Goal: Task Accomplishment & Management: Manage account settings

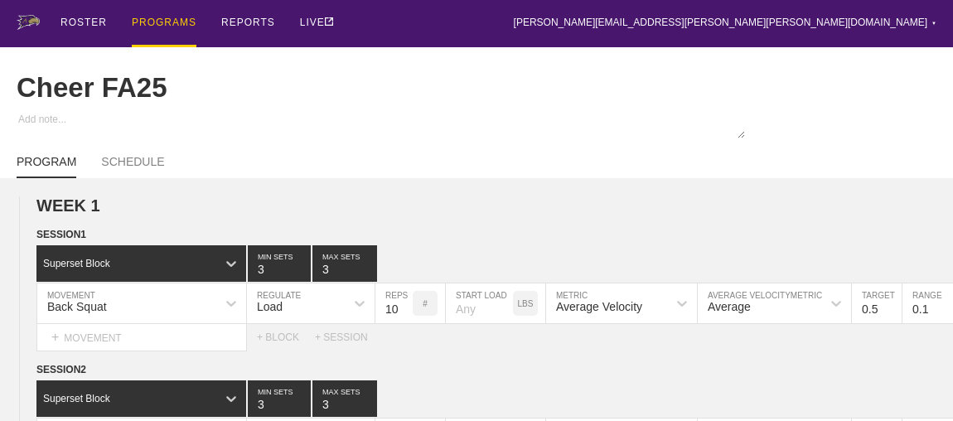
scroll to position [1900, 0]
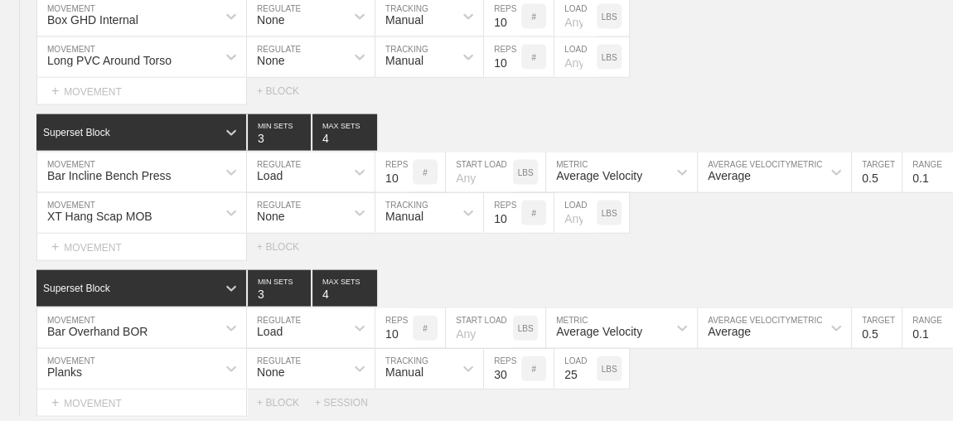
click at [460, 210] on icon at bounding box center [468, 213] width 17 height 17
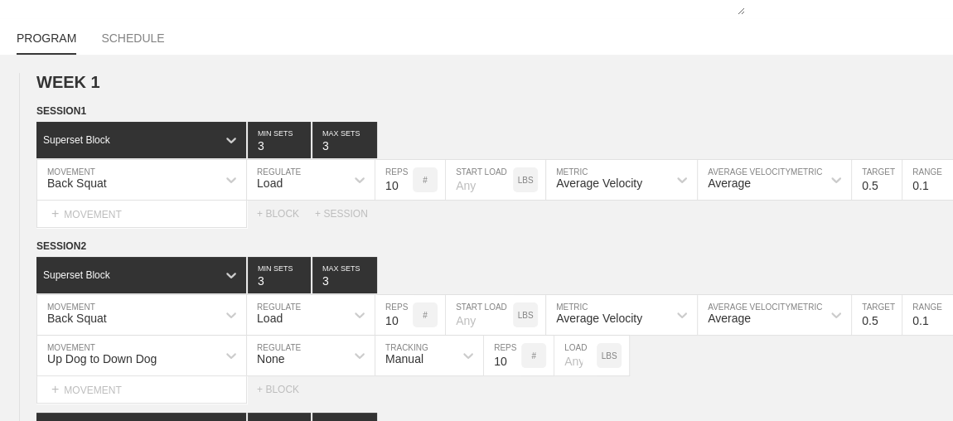
scroll to position [0, 0]
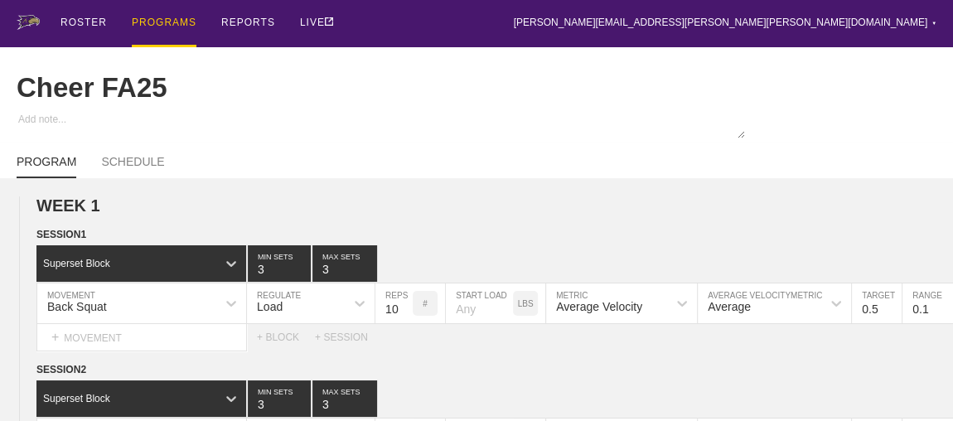
click at [157, 22] on div "PROGRAMS" at bounding box center [164, 23] width 65 height 47
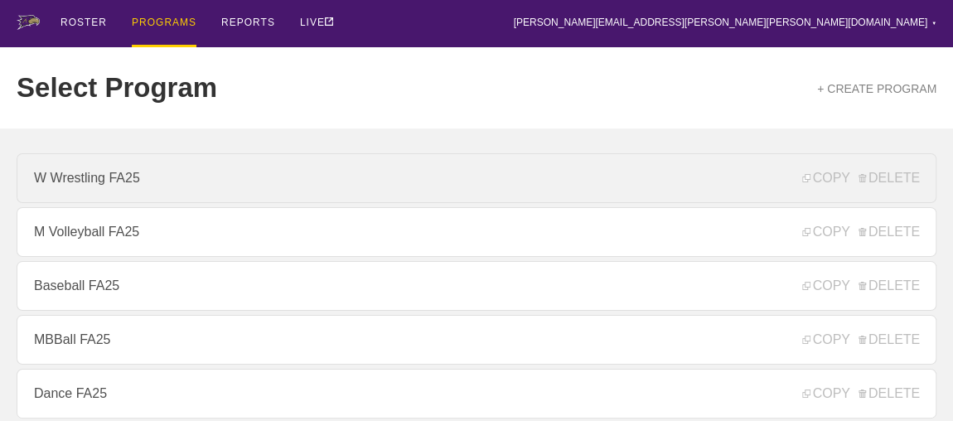
click at [87, 186] on link "W Wrestling FA25" at bounding box center [476, 178] width 919 height 50
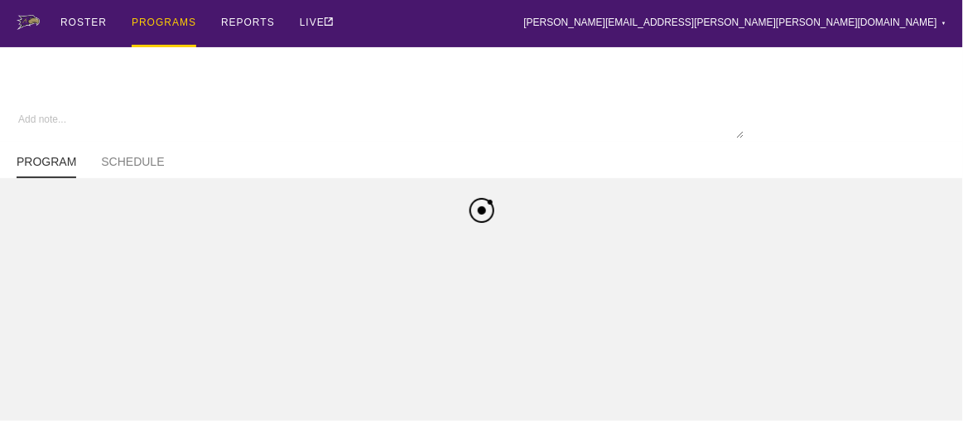
type textarea "x"
type input "W Wrestling FA25"
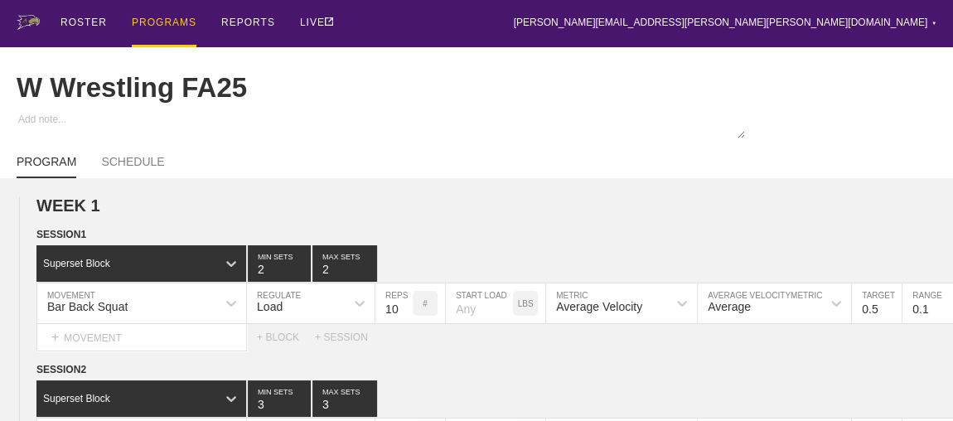
click at [166, 24] on div "PROGRAMS" at bounding box center [164, 23] width 65 height 47
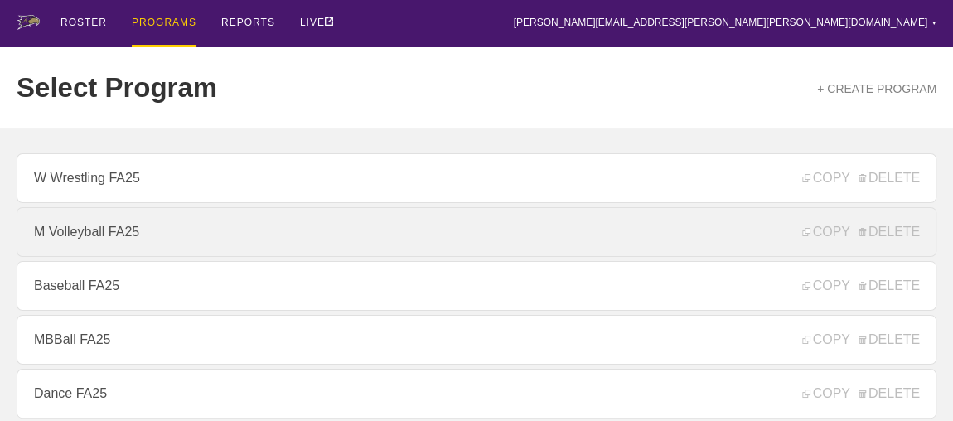
scroll to position [225, 0]
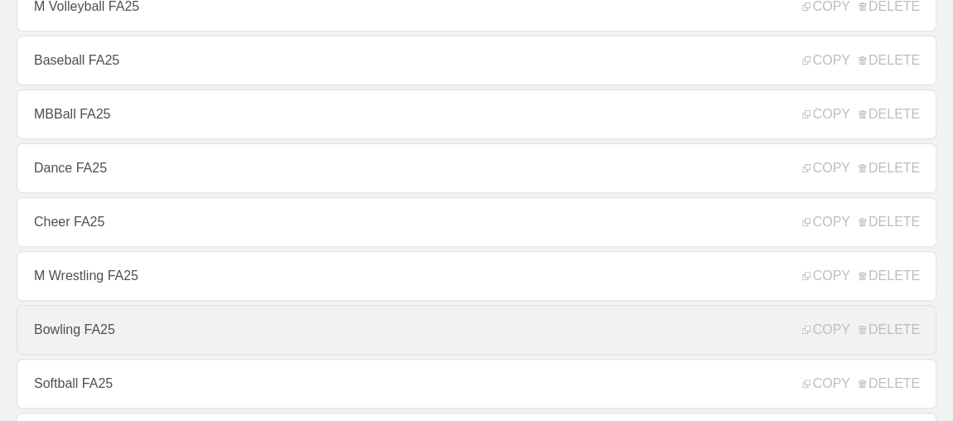
click at [64, 336] on link "Bowling FA25" at bounding box center [476, 330] width 919 height 50
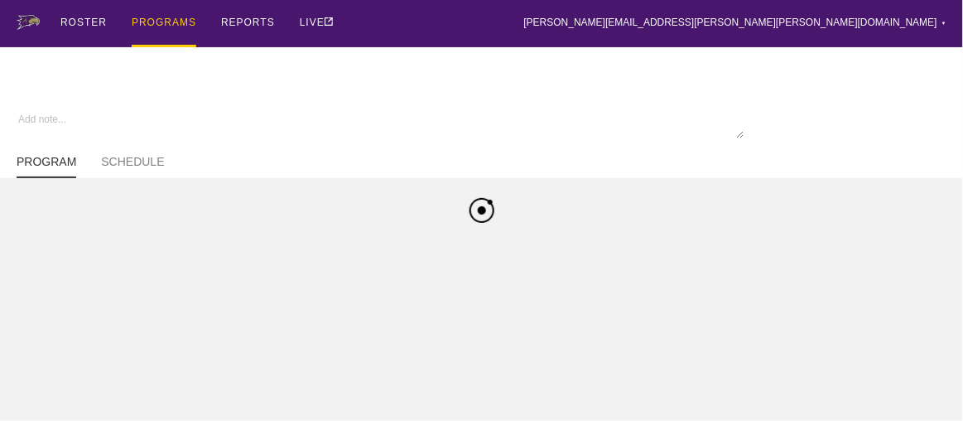
type textarea "x"
type input "Bowling FA25"
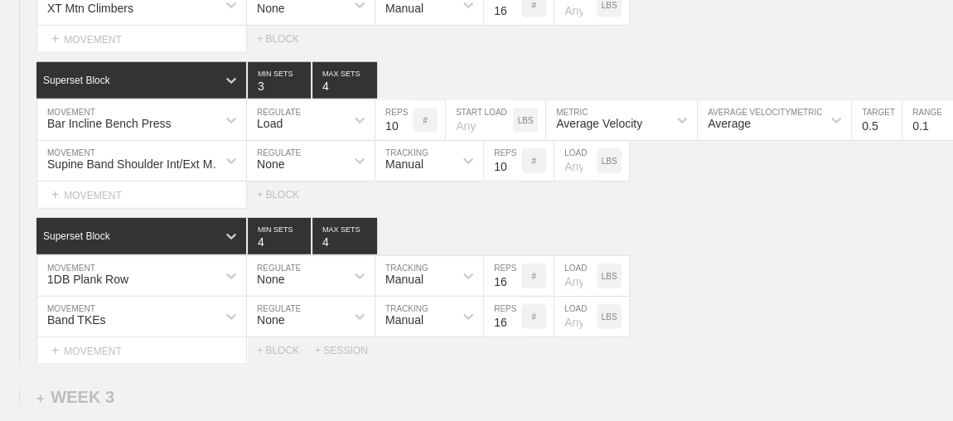
scroll to position [2481, 0]
